Goal: Information Seeking & Learning: Learn about a topic

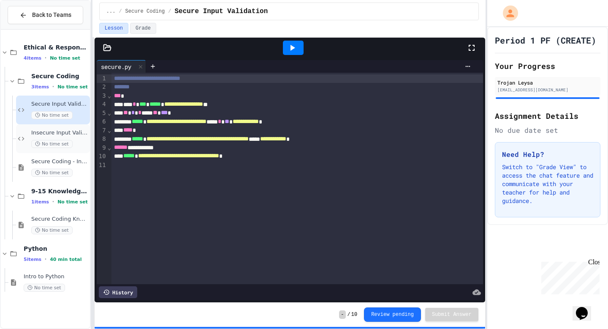
click at [70, 144] on span "No time set" at bounding box center [51, 144] width 41 height 8
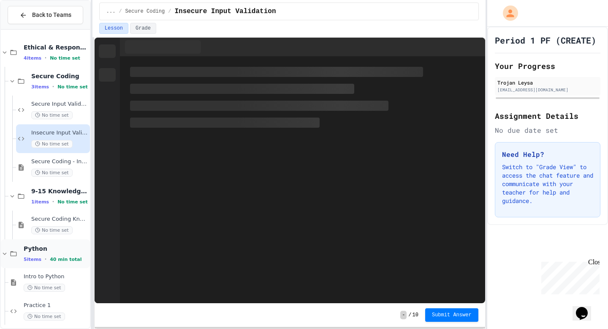
click at [5, 254] on icon at bounding box center [5, 254] width 8 height 8
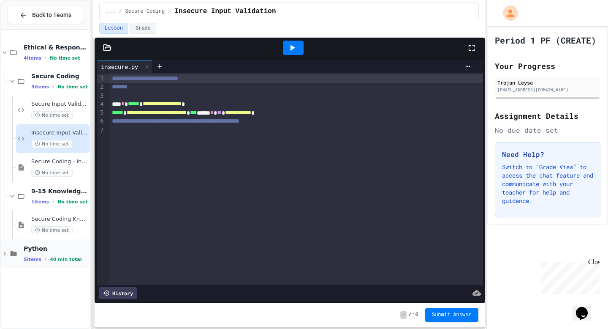
click at [5, 258] on div "Python 5 items • 40 min total" at bounding box center [45, 253] width 89 height 29
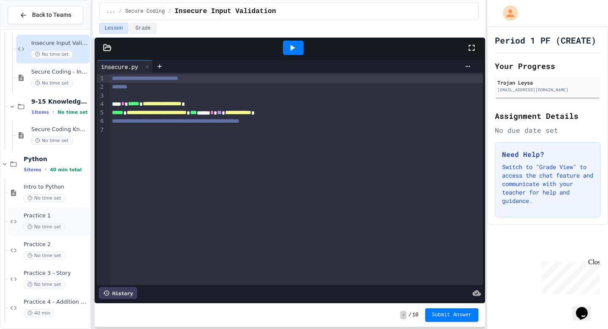
click at [63, 227] on span "No time set" at bounding box center [44, 227] width 41 height 8
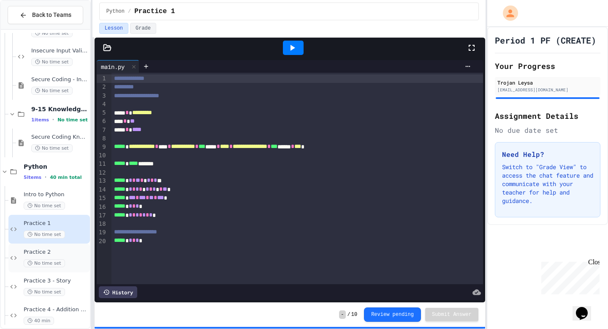
click at [63, 254] on span "Practice 2" at bounding box center [56, 251] width 65 height 7
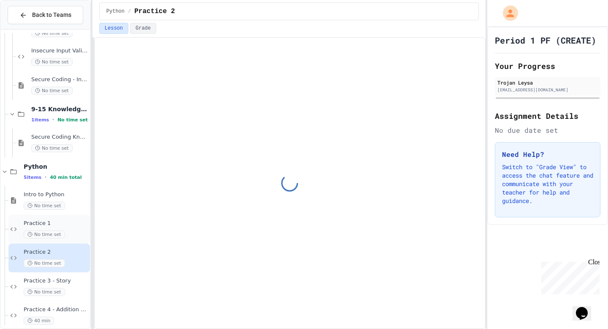
click at [68, 238] on div "Practice 1 No time set" at bounding box center [49, 229] width 82 height 29
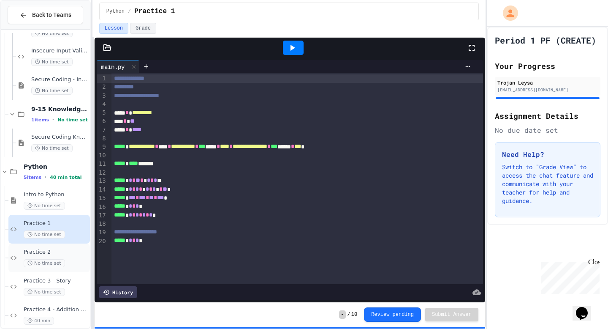
click at [69, 255] on span "Practice 2" at bounding box center [56, 251] width 65 height 7
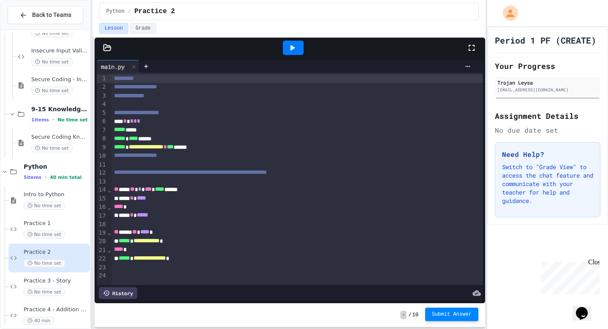
click at [445, 295] on button "Submit Answer" at bounding box center [451, 314] width 53 height 14
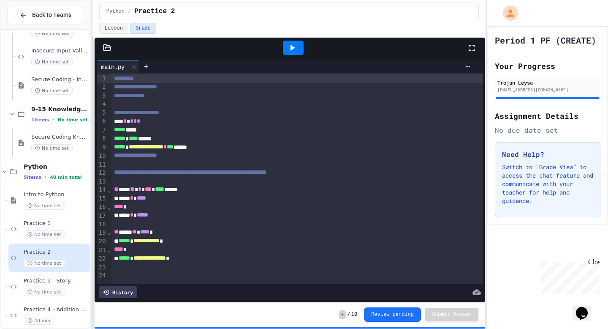
click at [295, 54] on div at bounding box center [293, 48] width 21 height 14
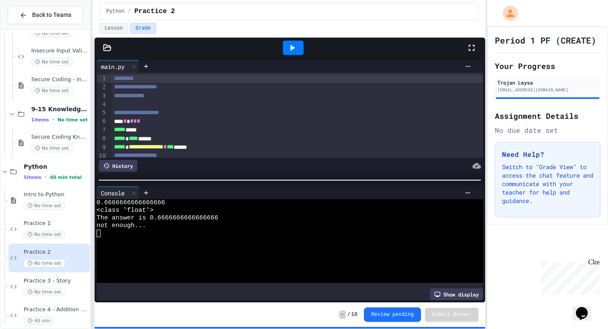
click at [247, 226] on div "not enough..." at bounding box center [285, 226] width 376 height 8
click at [250, 235] on div at bounding box center [285, 233] width 376 height 8
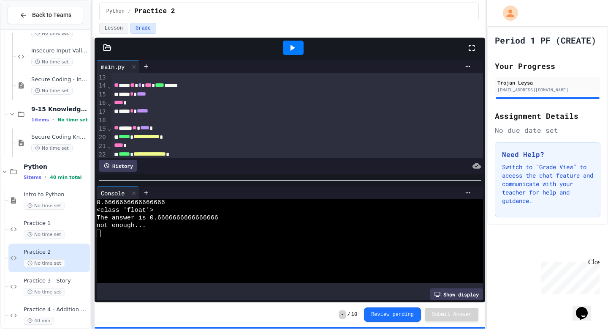
scroll to position [124, 0]
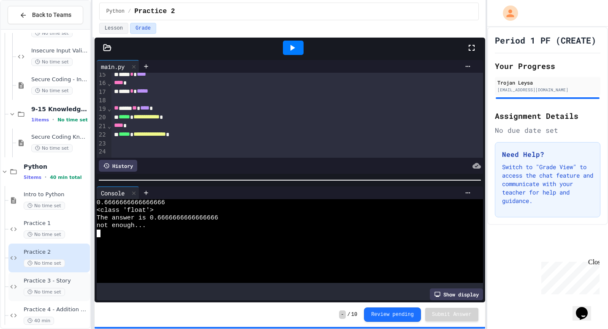
click at [76, 282] on span "Practice 3 - Story" at bounding box center [56, 280] width 65 height 7
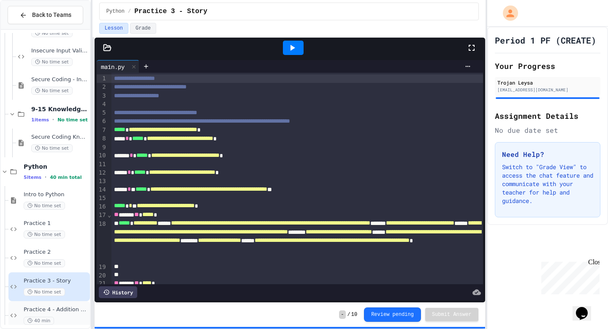
click at [81, 295] on div "Practice 4 - Addition Calculator 40 min" at bounding box center [56, 315] width 65 height 19
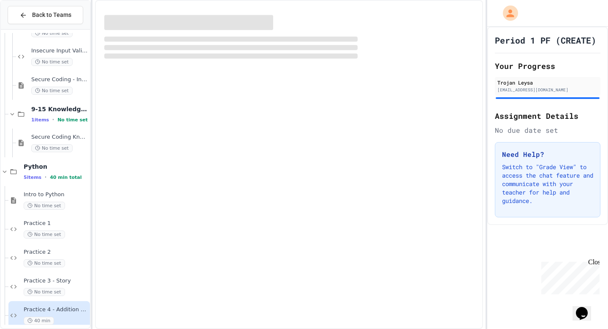
click at [76, 295] on div "Practice 4 - Addition Calculator 40 min" at bounding box center [56, 315] width 65 height 19
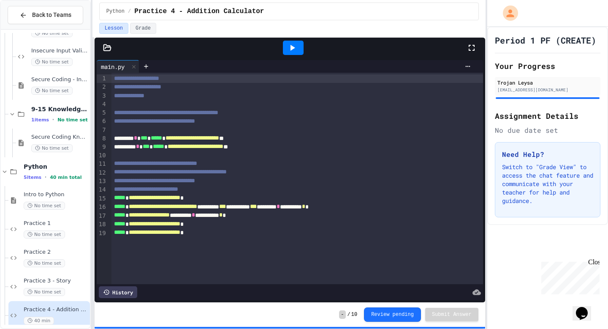
click at [293, 47] on icon at bounding box center [293, 48] width 5 height 6
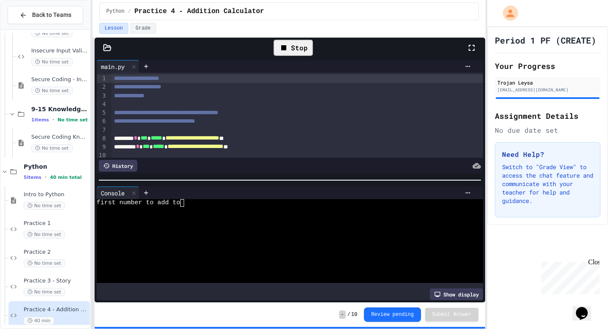
click at [294, 217] on div at bounding box center [285, 218] width 376 height 8
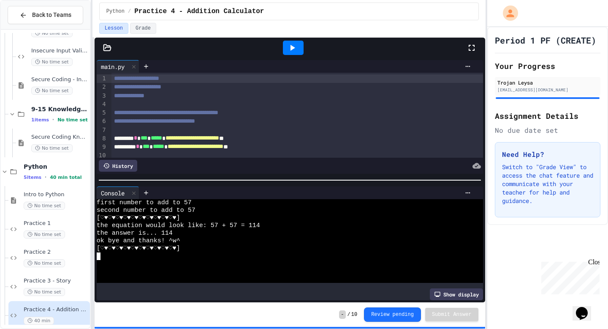
click at [195, 264] on div at bounding box center [285, 264] width 376 height 8
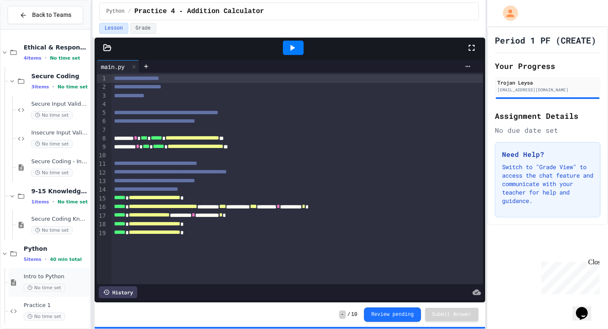
click at [66, 286] on div "No time set" at bounding box center [56, 287] width 65 height 8
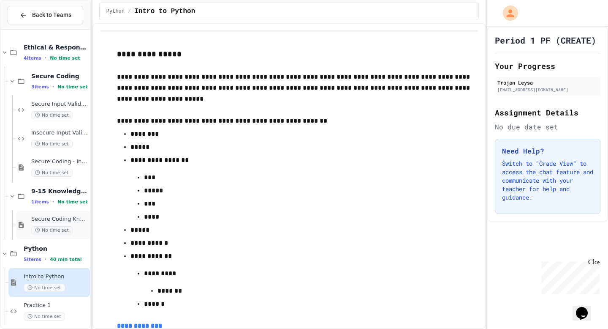
click at [78, 236] on div "Secure Coding Knowledge Check No time set" at bounding box center [53, 224] width 74 height 29
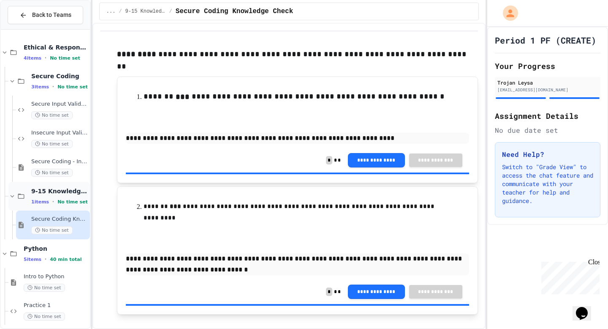
click at [80, 194] on span "9-15 Knowledge Check" at bounding box center [59, 191] width 57 height 8
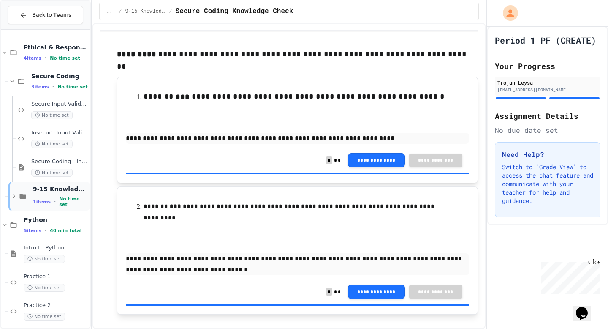
click at [15, 198] on icon at bounding box center [14, 196] width 8 height 8
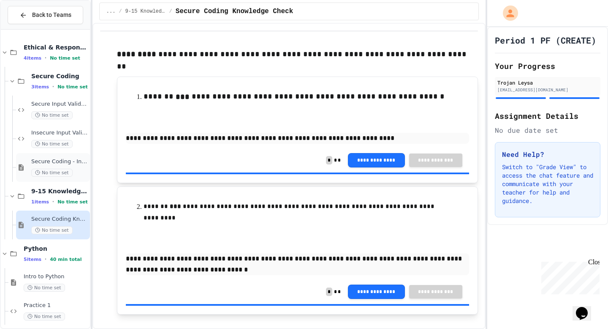
click at [71, 172] on div "No time set" at bounding box center [59, 173] width 57 height 8
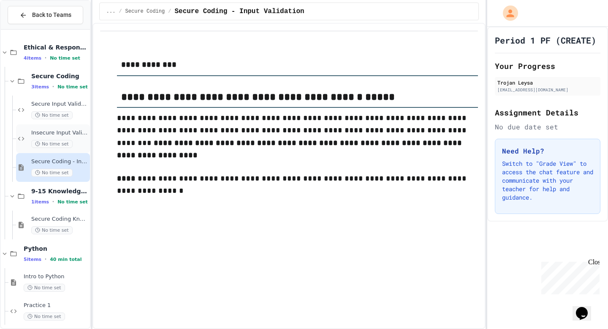
click at [68, 148] on div "Insecure Input Validation No time set" at bounding box center [53, 138] width 74 height 29
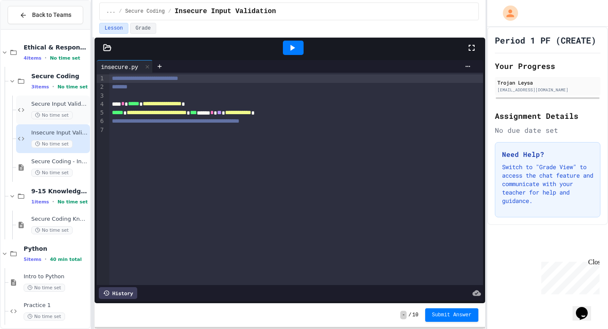
click at [83, 113] on div "No time set" at bounding box center [59, 115] width 57 height 8
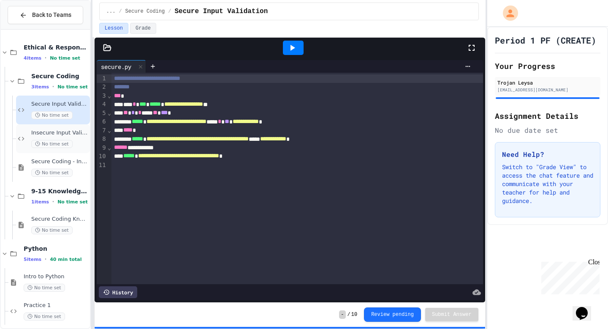
click at [79, 136] on div "Insecure Input Validation No time set" at bounding box center [59, 138] width 57 height 19
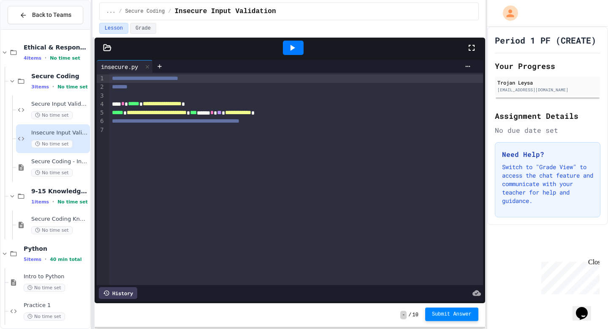
click at [457, 295] on span "Submit Answer" at bounding box center [452, 313] width 40 height 7
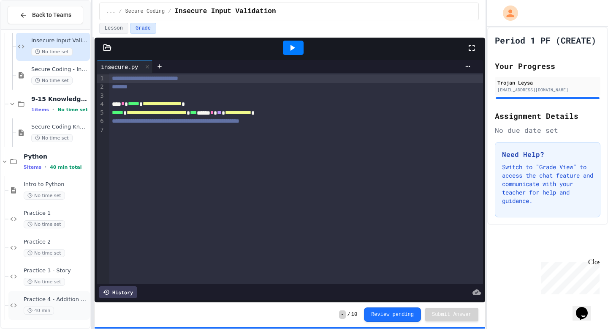
click at [70, 295] on span "Practice 4 - Addition Calculator" at bounding box center [56, 299] width 65 height 7
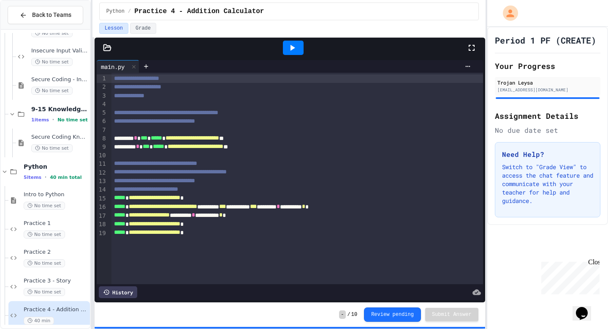
click at [291, 50] on icon at bounding box center [293, 48] width 5 height 6
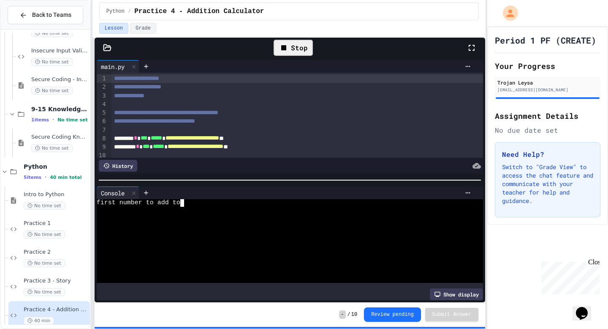
click at [250, 210] on div at bounding box center [285, 211] width 376 height 8
click at [290, 54] on div "Stop" at bounding box center [293, 48] width 39 height 16
click at [289, 54] on div at bounding box center [293, 48] width 21 height 14
click at [222, 214] on div at bounding box center [285, 218] width 376 height 8
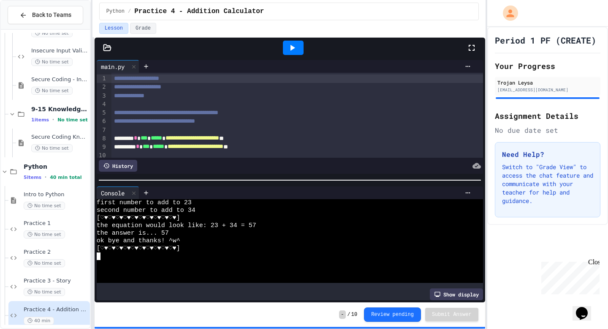
click at [296, 51] on icon at bounding box center [292, 48] width 10 height 10
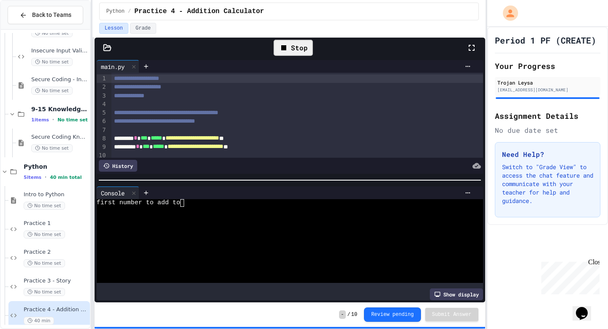
click at [241, 209] on div at bounding box center [285, 211] width 376 height 8
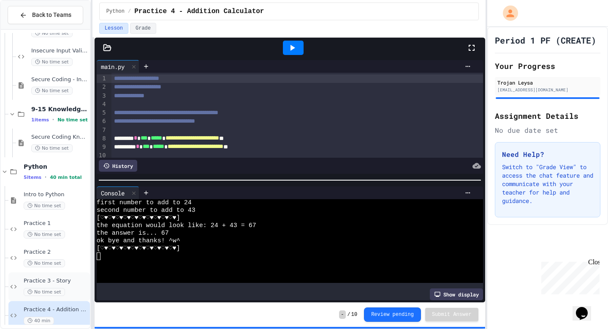
click at [80, 280] on span "Practice 3 - Story" at bounding box center [56, 280] width 65 height 7
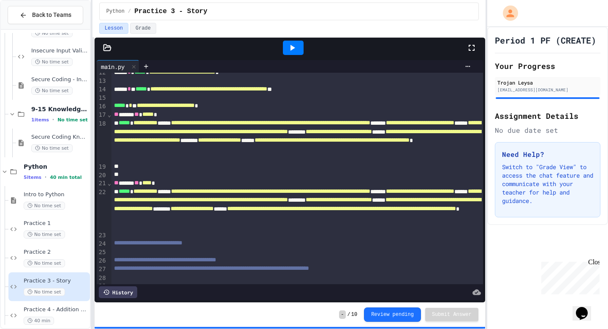
scroll to position [108, 0]
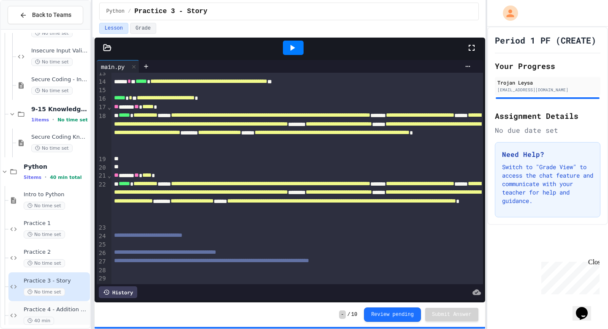
click at [72, 295] on span "Practice 4 - Addition Calculator" at bounding box center [56, 309] width 65 height 7
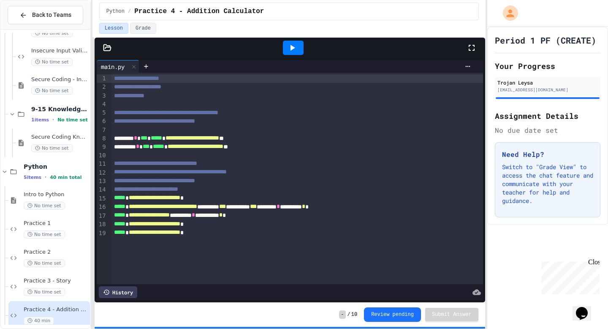
click at [292, 42] on div at bounding box center [293, 48] width 21 height 14
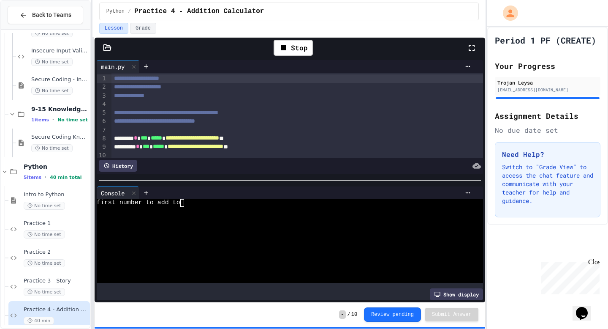
click at [266, 212] on div at bounding box center [285, 211] width 376 height 8
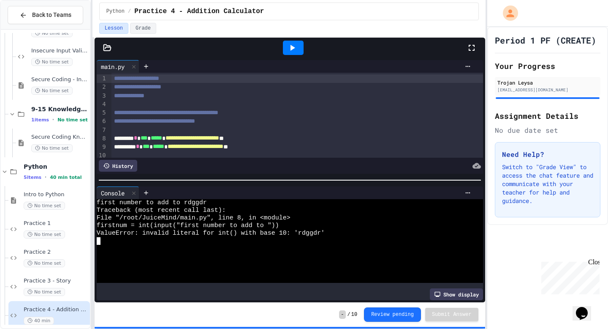
click at [294, 46] on icon at bounding box center [292, 48] width 10 height 10
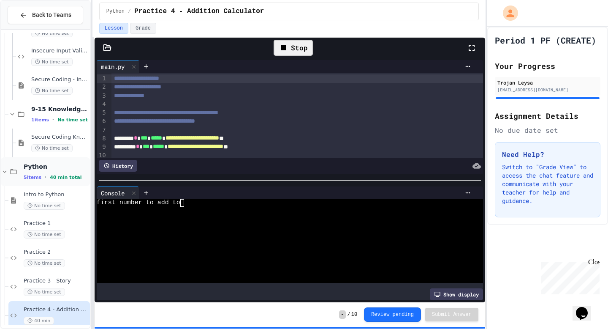
click at [69, 177] on span "40 min total" at bounding box center [66, 176] width 32 height 5
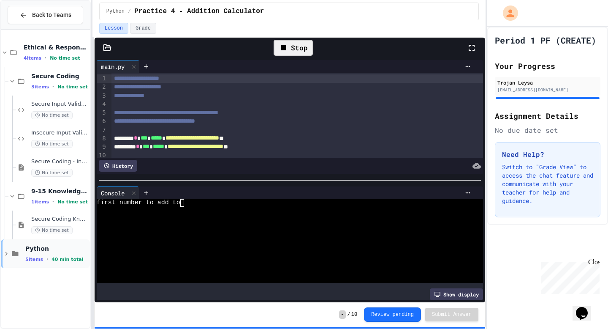
click at [77, 248] on span "Python" at bounding box center [56, 249] width 63 height 8
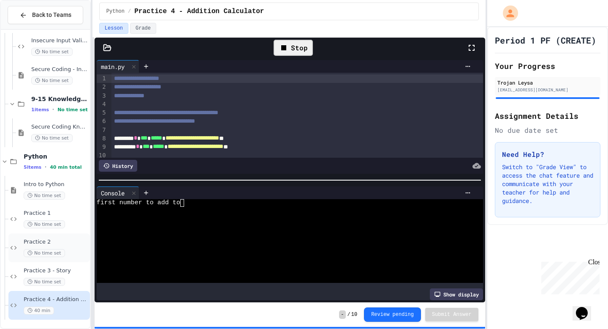
click at [77, 235] on div "Practice 2 No time set" at bounding box center [49, 247] width 82 height 29
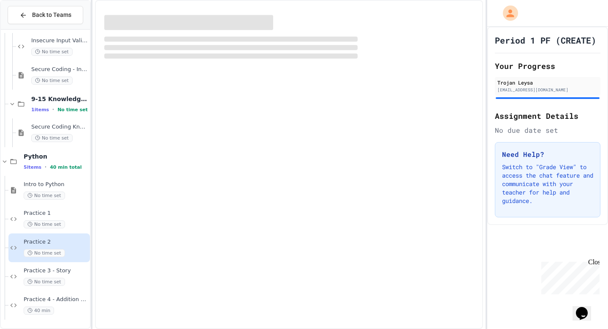
scroll to position [82, 0]
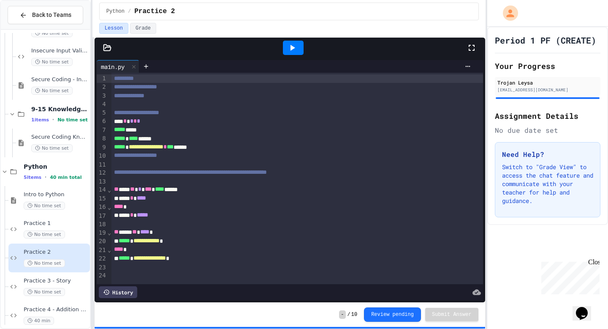
click at [148, 120] on div "*** * * * *" at bounding box center [297, 121] width 372 height 8
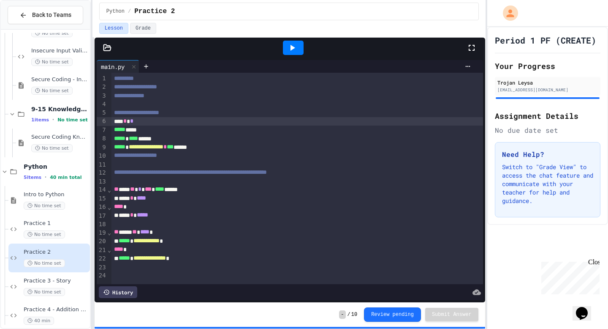
click at [288, 44] on icon at bounding box center [292, 48] width 10 height 10
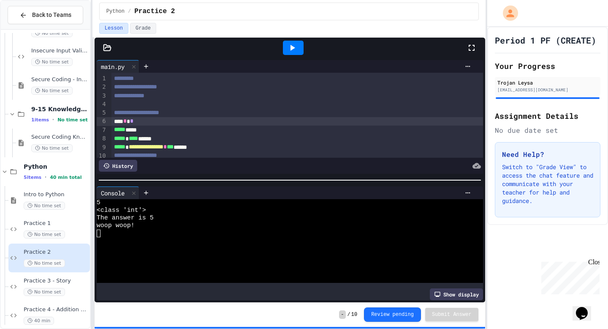
click at [177, 120] on div "*** * *" at bounding box center [297, 121] width 372 height 8
click at [289, 46] on icon at bounding box center [292, 48] width 10 height 10
click at [198, 129] on div "***** *****" at bounding box center [297, 129] width 372 height 8
click at [198, 119] on div "*** * * * *" at bounding box center [297, 121] width 372 height 8
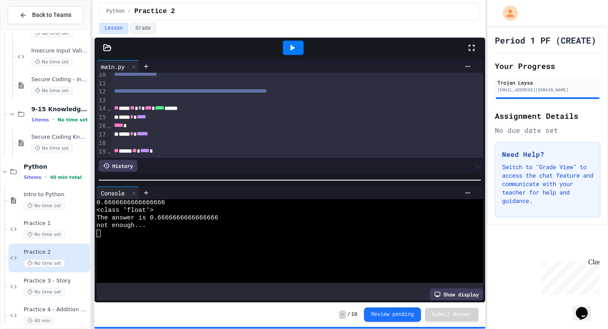
scroll to position [43, 0]
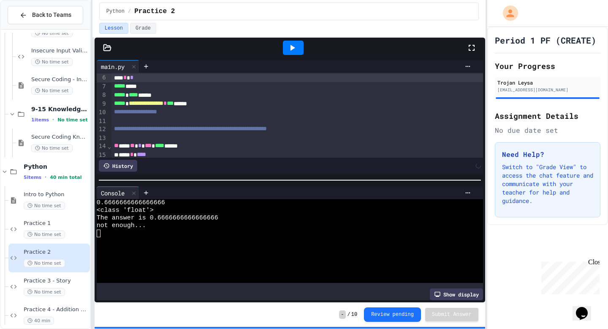
click at [289, 52] on icon at bounding box center [292, 48] width 10 height 10
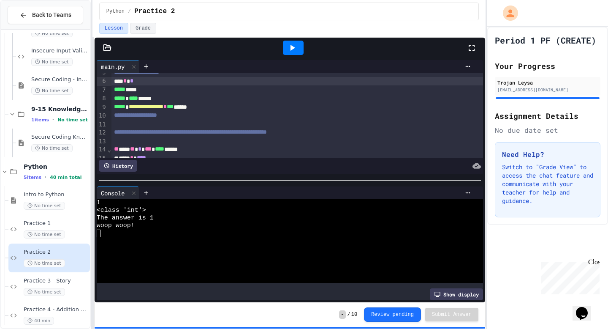
scroll to position [21, 0]
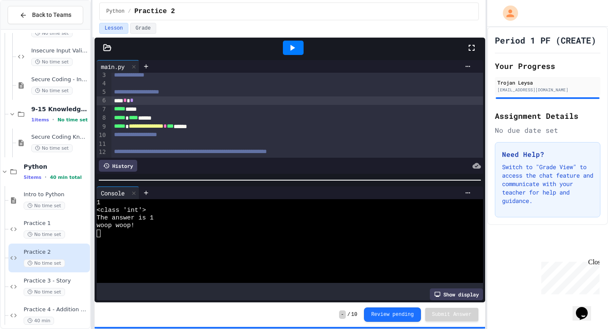
click at [275, 104] on div "*** * *" at bounding box center [297, 100] width 372 height 8
click at [301, 50] on div at bounding box center [293, 48] width 21 height 14
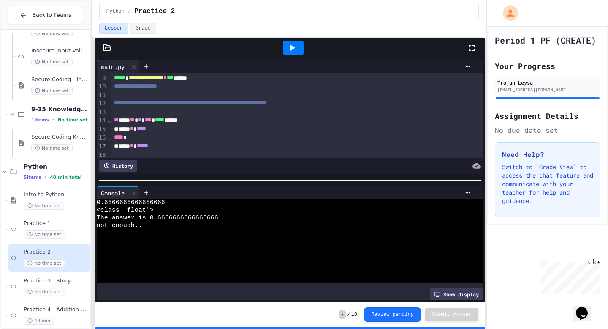
scroll to position [35, 0]
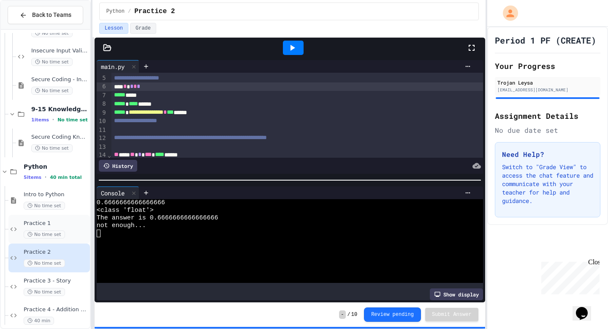
click at [73, 231] on div "No time set" at bounding box center [56, 234] width 65 height 8
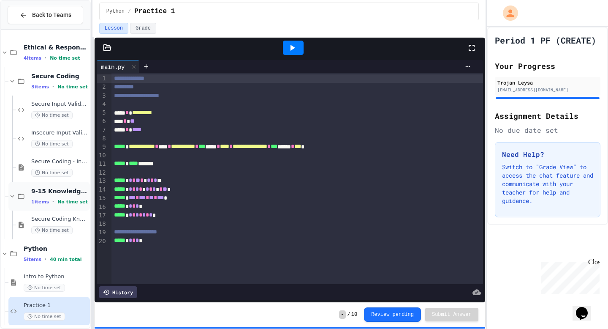
click at [11, 196] on icon at bounding box center [13, 196] width 4 height 3
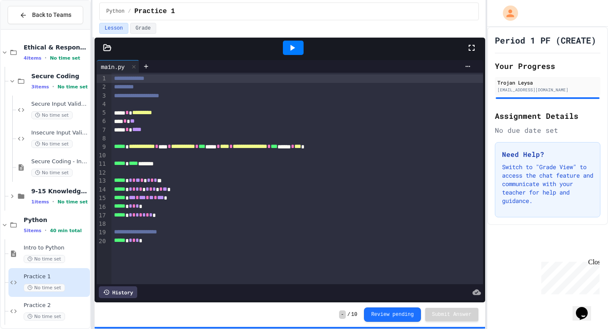
click at [4, 193] on div "9-15 Knowledge Check 1 items • No time set" at bounding box center [45, 196] width 89 height 29
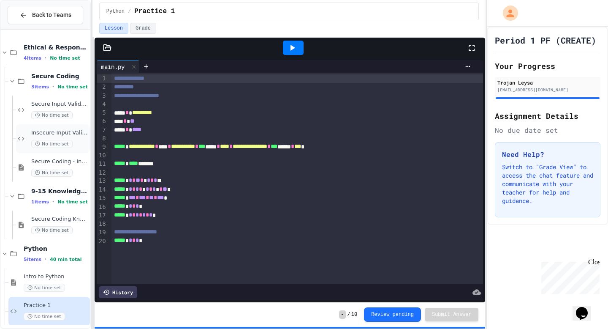
click at [81, 126] on div "Insecure Input Validation No time set" at bounding box center [53, 138] width 74 height 29
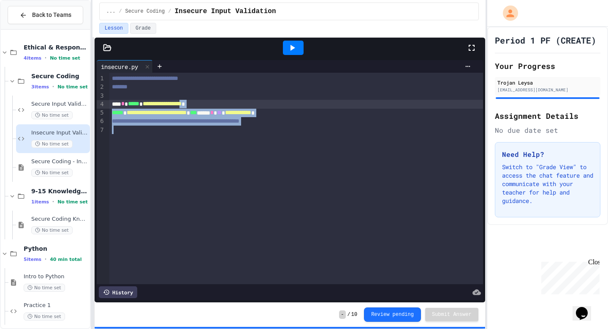
drag, startPoint x: 257, startPoint y: 133, endPoint x: 214, endPoint y: 101, distance: 54.0
click at [214, 101] on div "**********" at bounding box center [295, 178] width 373 height 211
click at [229, 153] on div "**********" at bounding box center [295, 178] width 373 height 211
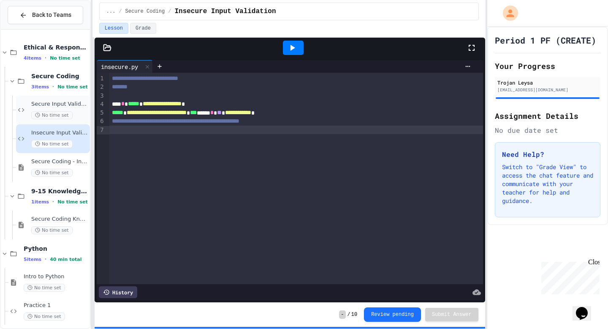
click at [88, 118] on div "Secure Input Validation No time set" at bounding box center [53, 109] width 74 height 29
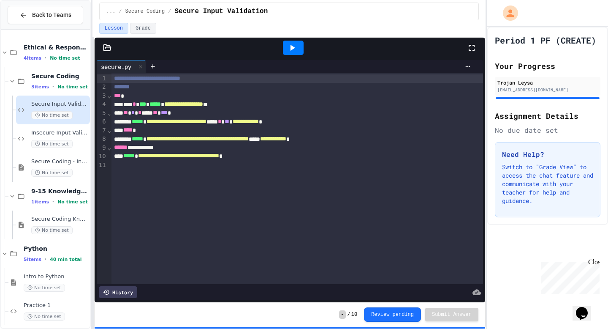
click at [294, 51] on icon at bounding box center [292, 48] width 10 height 10
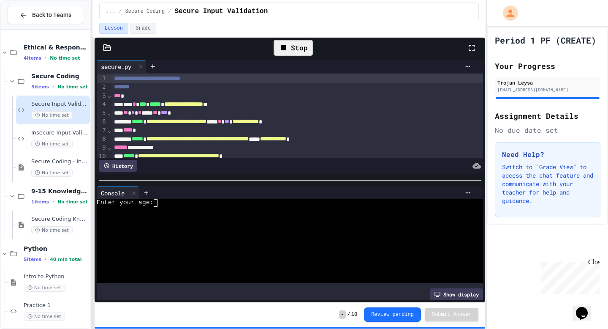
click at [266, 207] on div at bounding box center [285, 211] width 376 height 8
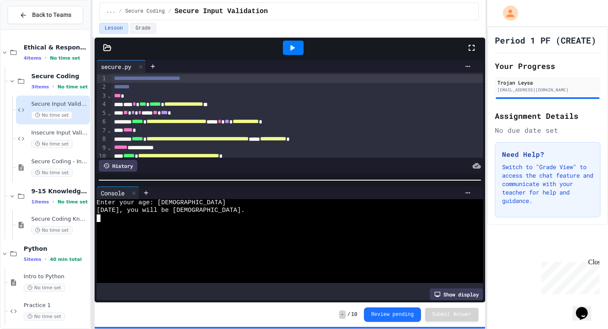
scroll to position [13, 0]
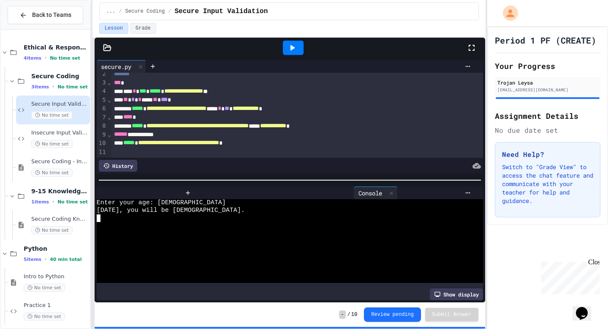
drag, startPoint x: 120, startPoint y: 194, endPoint x: 386, endPoint y: 194, distance: 266.1
click at [386, 194] on div "Console" at bounding box center [290, 192] width 386 height 13
drag, startPoint x: 101, startPoint y: 277, endPoint x: 147, endPoint y: 278, distance: 46.9
click at [147, 278] on div at bounding box center [285, 279] width 376 height 8
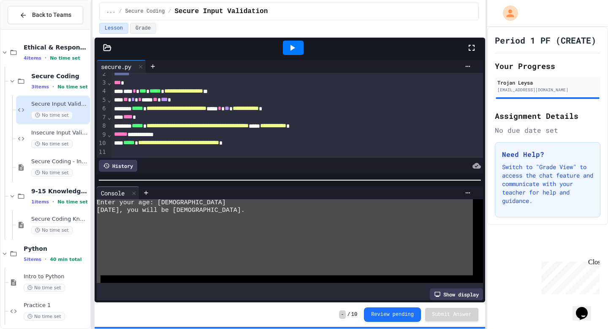
drag, startPoint x: 100, startPoint y: 277, endPoint x: 97, endPoint y: 177, distance: 99.3
click at [97, 177] on div "**********" at bounding box center [290, 180] width 391 height 244
click at [115, 226] on div at bounding box center [285, 226] width 376 height 8
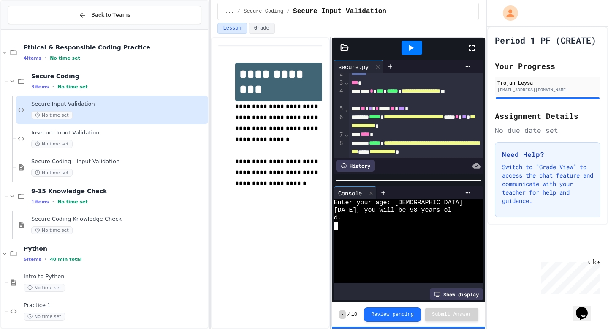
click at [212, 198] on div "**********" at bounding box center [304, 164] width 608 height 329
click at [134, 146] on div "No time set" at bounding box center [118, 144] width 175 height 8
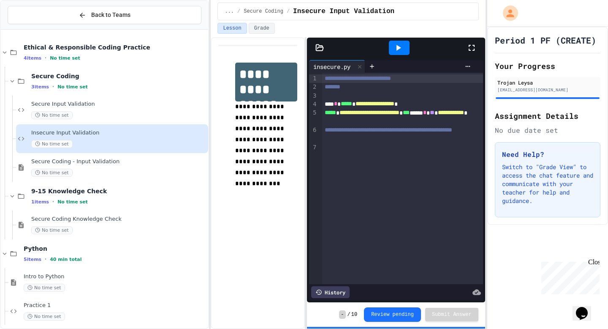
click at [303, 125] on div "**********" at bounding box center [348, 182] width 275 height 291
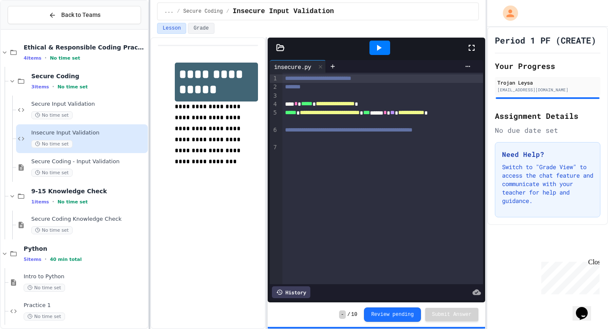
click at [148, 177] on div "**********" at bounding box center [304, 164] width 608 height 329
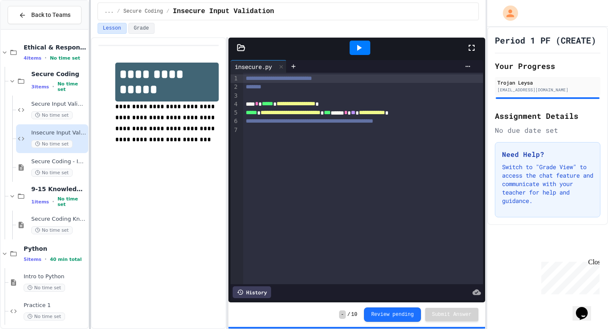
click at [89, 154] on div at bounding box center [90, 164] width 2 height 329
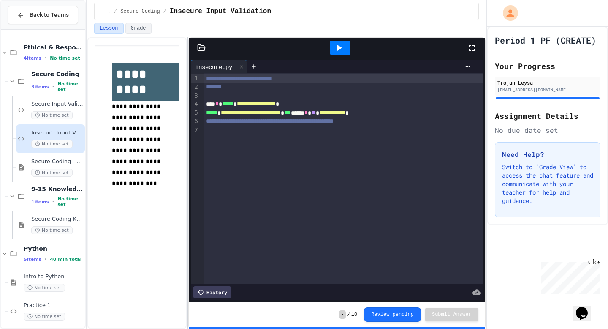
click at [187, 164] on div at bounding box center [188, 182] width 2 height 291
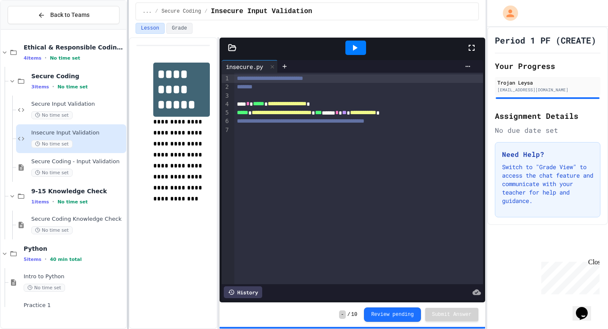
click at [127, 111] on div at bounding box center [128, 164] width 2 height 329
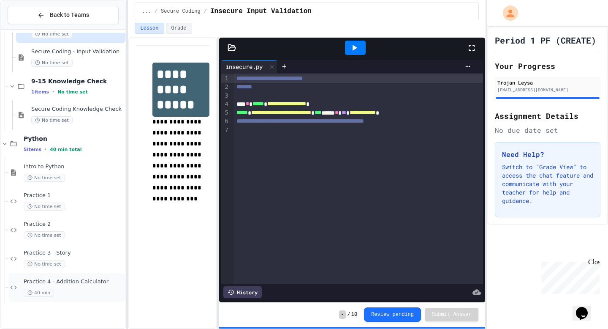
click at [103, 283] on span "Practice 4 - Addition Calculator" at bounding box center [74, 281] width 100 height 7
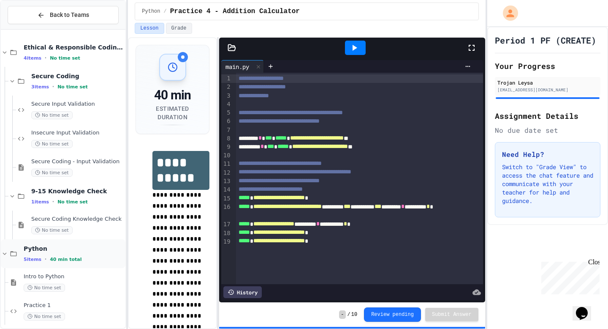
click at [99, 243] on div "Python 5 items • 40 min total" at bounding box center [63, 253] width 125 height 29
click at [97, 250] on span "Python" at bounding box center [74, 249] width 98 height 8
click at [97, 213] on div "Secure Coding Knowledge Check No time set" at bounding box center [70, 224] width 109 height 29
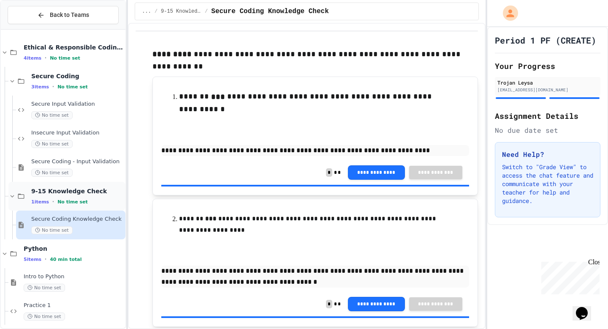
click at [98, 199] on div "1 items • No time set" at bounding box center [77, 201] width 92 height 7
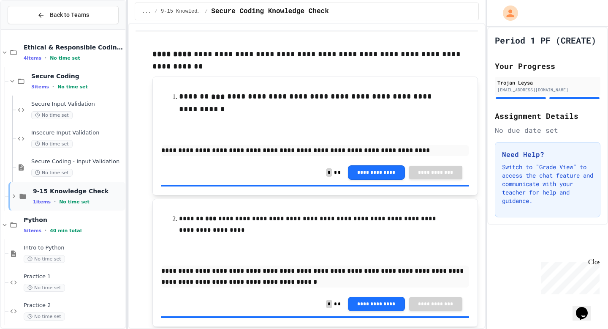
click at [99, 184] on div "9-15 Knowledge Check 1 items • No time set" at bounding box center [66, 196] width 117 height 29
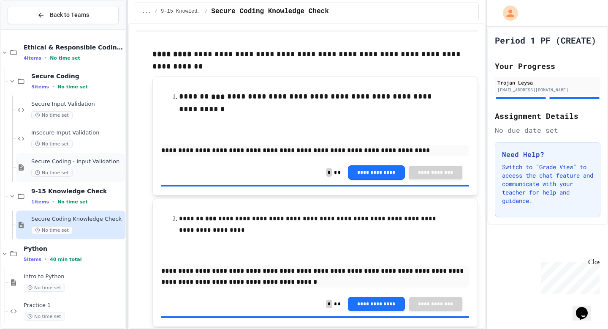
click at [99, 164] on span "Secure Coding - Input Validation" at bounding box center [77, 161] width 92 height 7
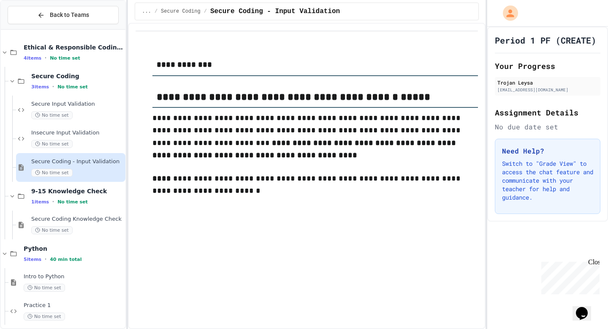
click at [100, 137] on div "Insecure Input Validation No time set" at bounding box center [77, 138] width 92 height 19
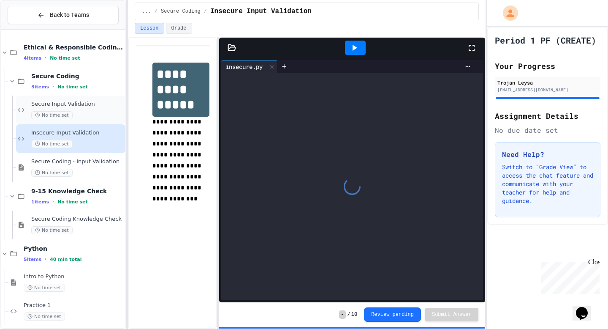
click at [101, 111] on div "No time set" at bounding box center [77, 115] width 92 height 8
